Goal: Find specific page/section: Find specific page/section

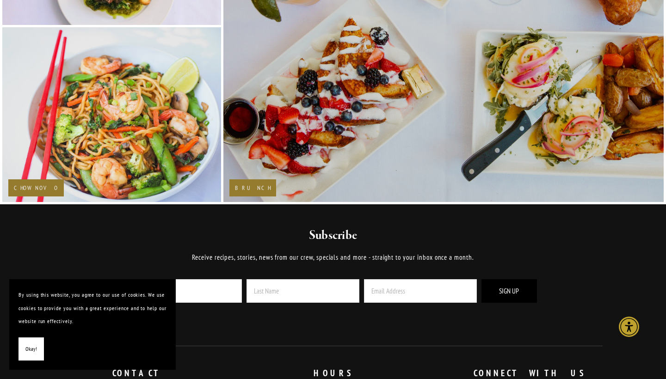
scroll to position [1550, 0]
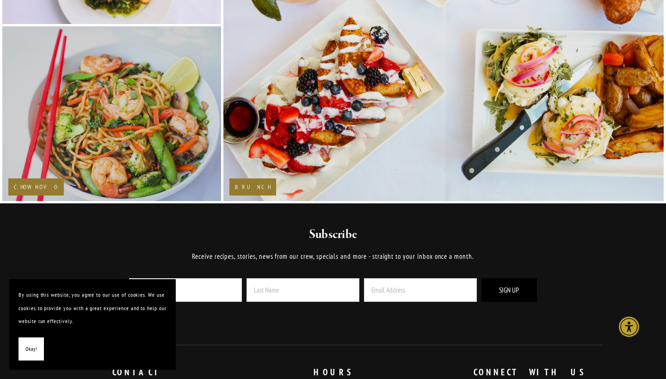
click at [172, 93] on img at bounding box center [112, 114] width 264 height 176
click at [175, 94] on img at bounding box center [112, 114] width 264 height 176
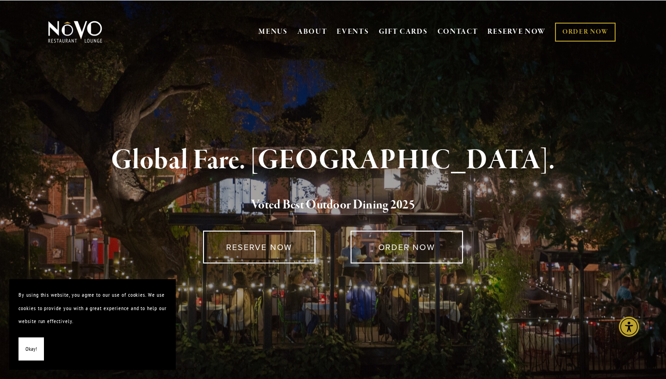
scroll to position [0, 0]
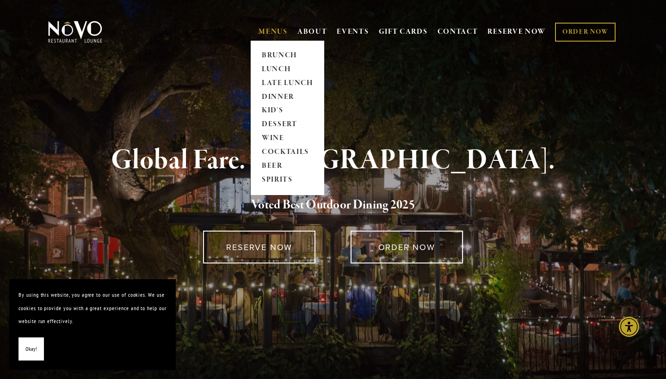
click at [271, 32] on link "MENUS" at bounding box center [272, 31] width 29 height 9
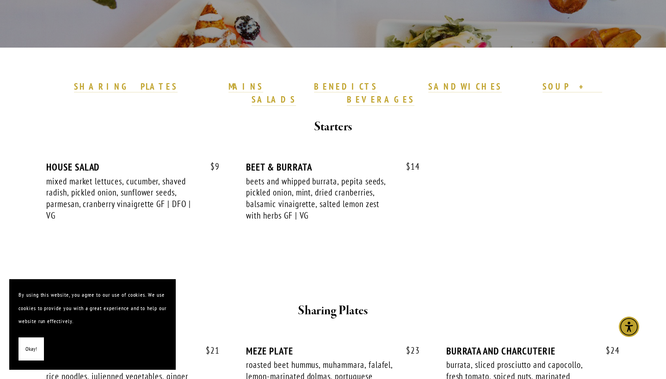
scroll to position [223, 0]
click at [255, 85] on strong "MAINS" at bounding box center [245, 86] width 35 height 11
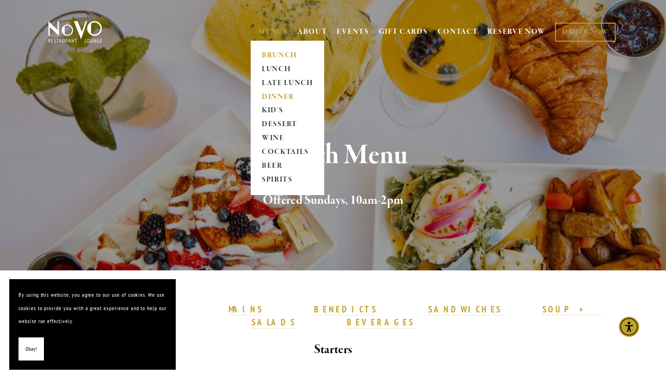
click at [275, 100] on link "DINNER" at bounding box center [287, 97] width 58 height 14
